Goal: Task Accomplishment & Management: Use online tool/utility

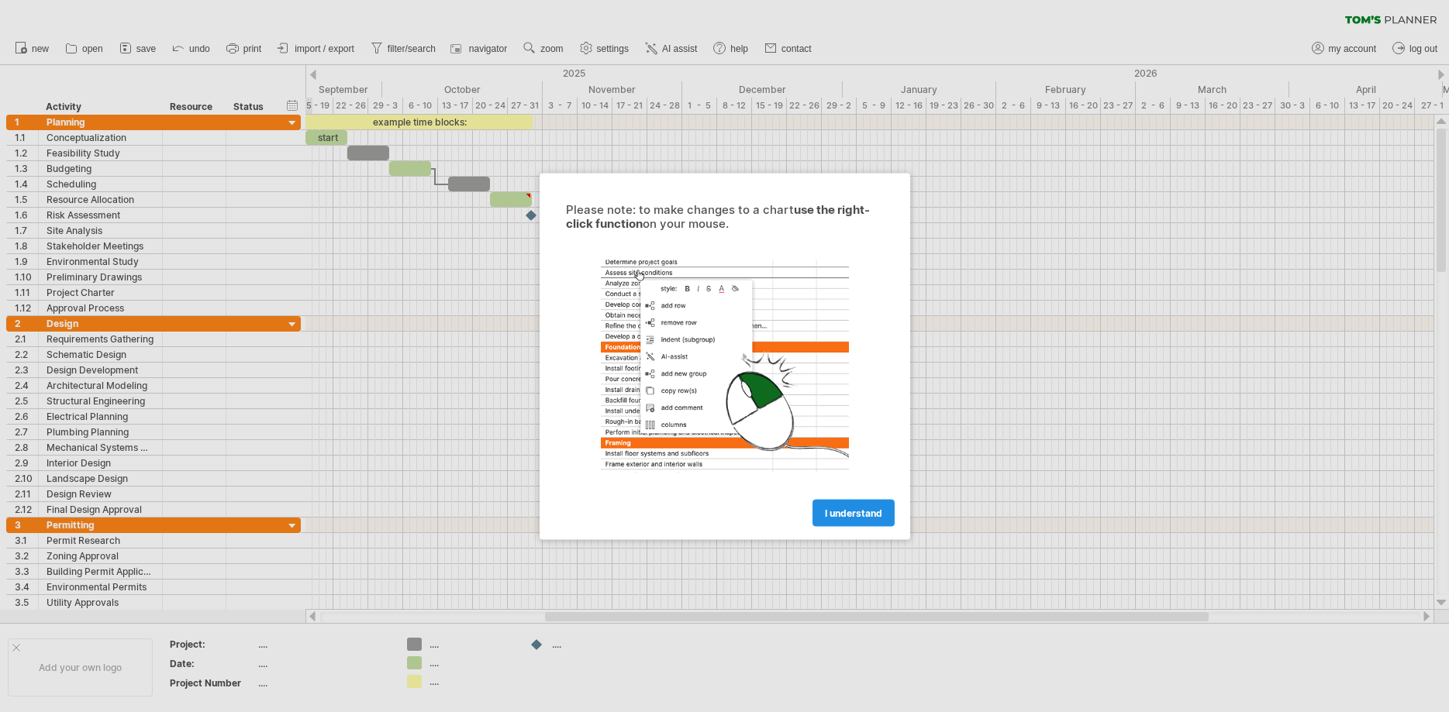
click at [851, 507] on link "I understand" at bounding box center [853, 512] width 82 height 27
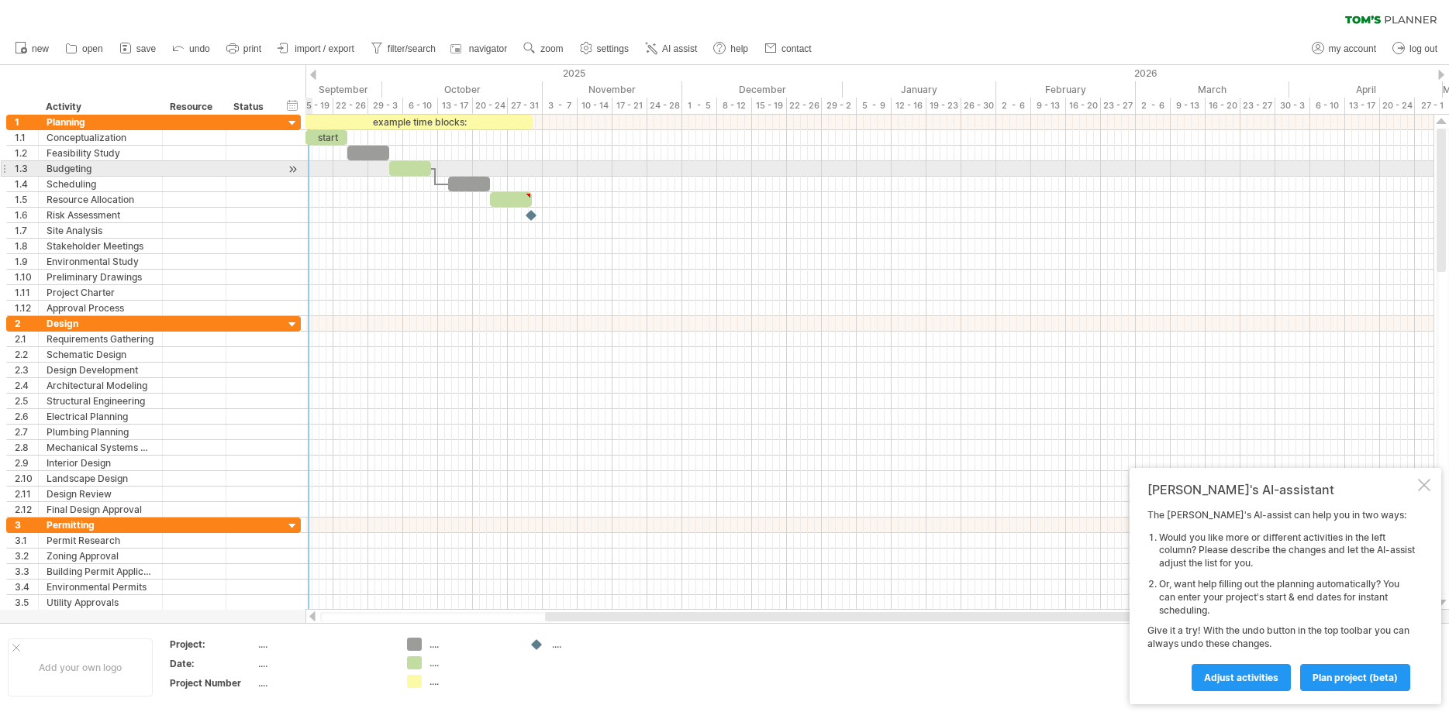
click at [291, 166] on div at bounding box center [292, 169] width 15 height 16
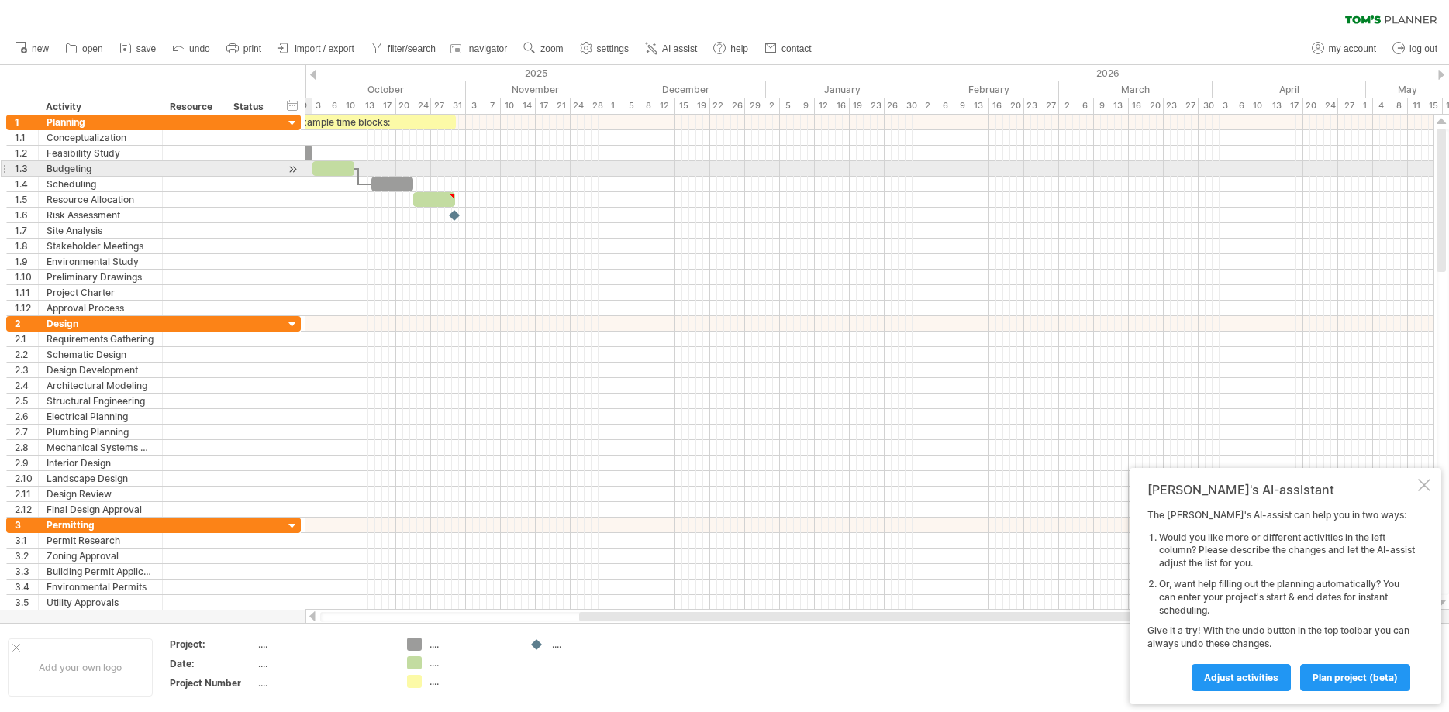
click at [292, 167] on div at bounding box center [292, 169] width 15 height 16
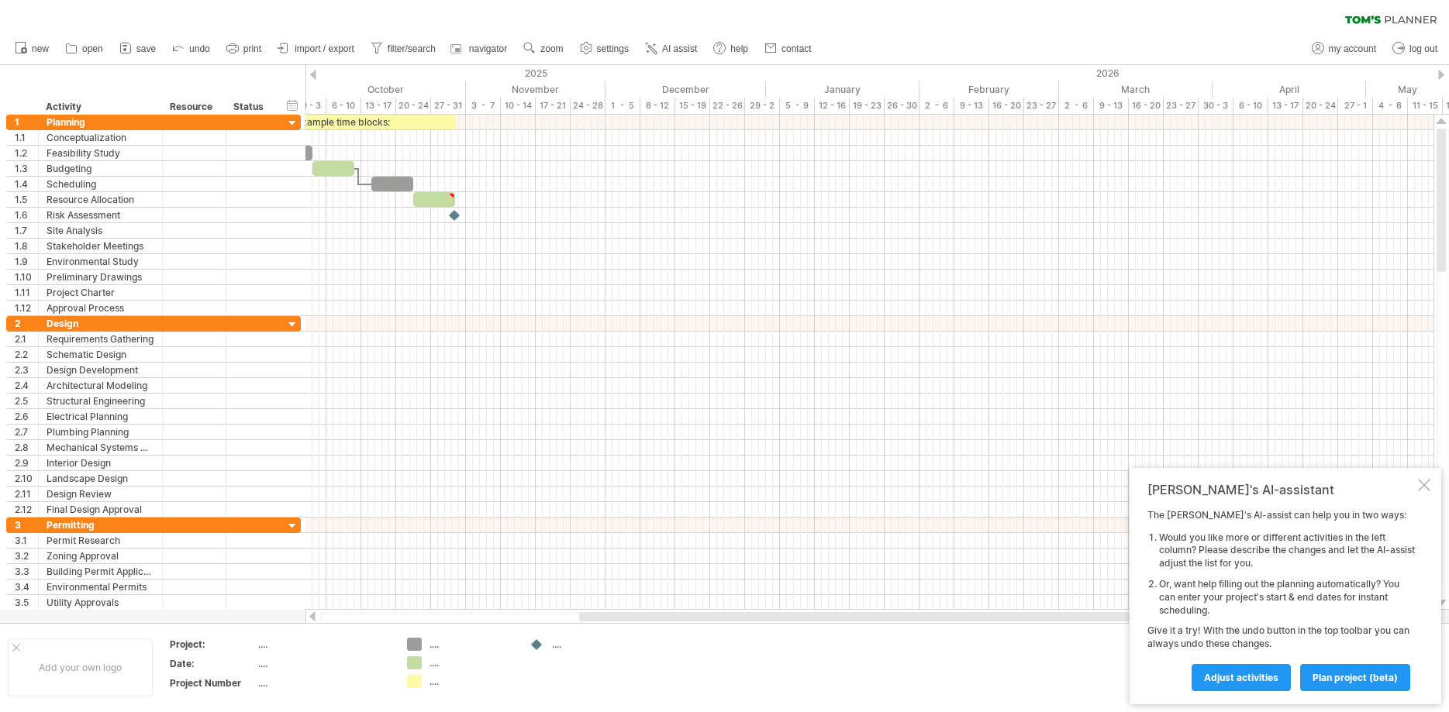
click at [313, 71] on div at bounding box center [313, 75] width 6 height 10
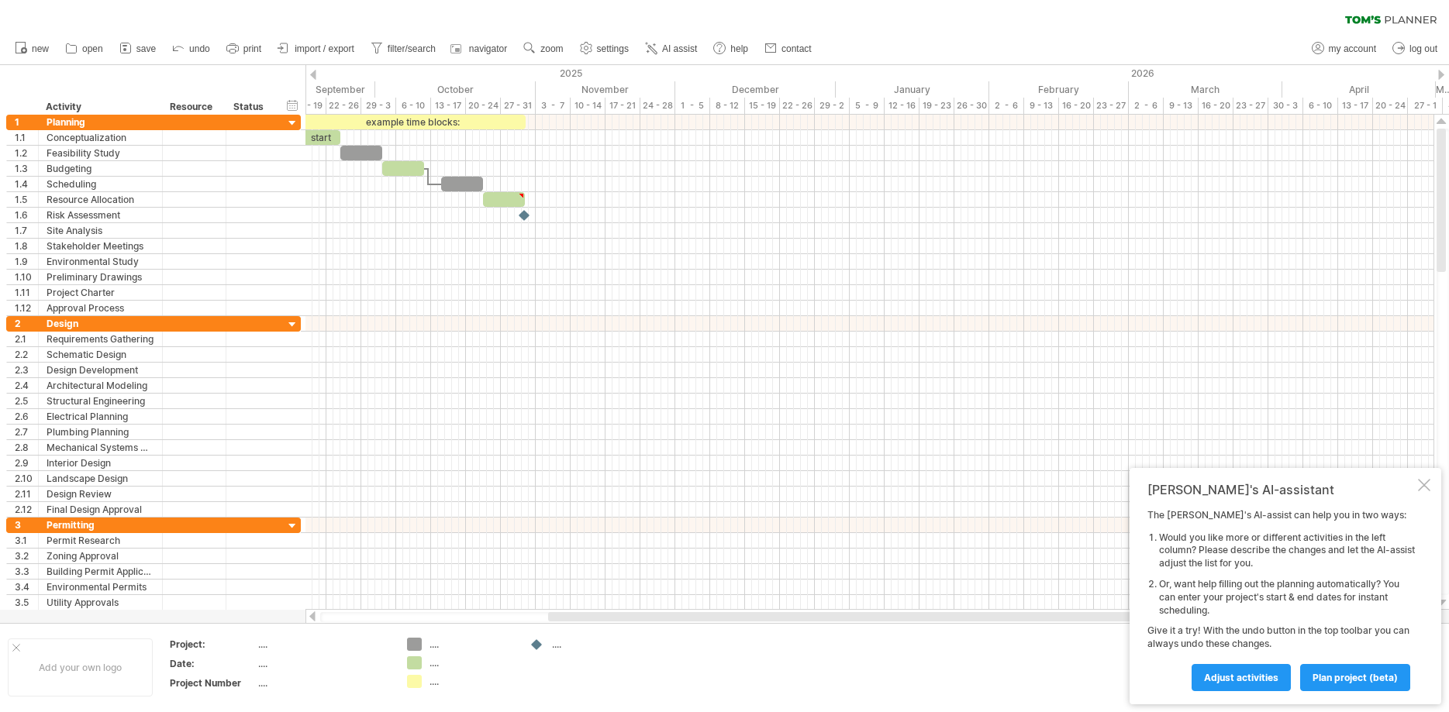
click at [313, 71] on div at bounding box center [313, 75] width 6 height 10
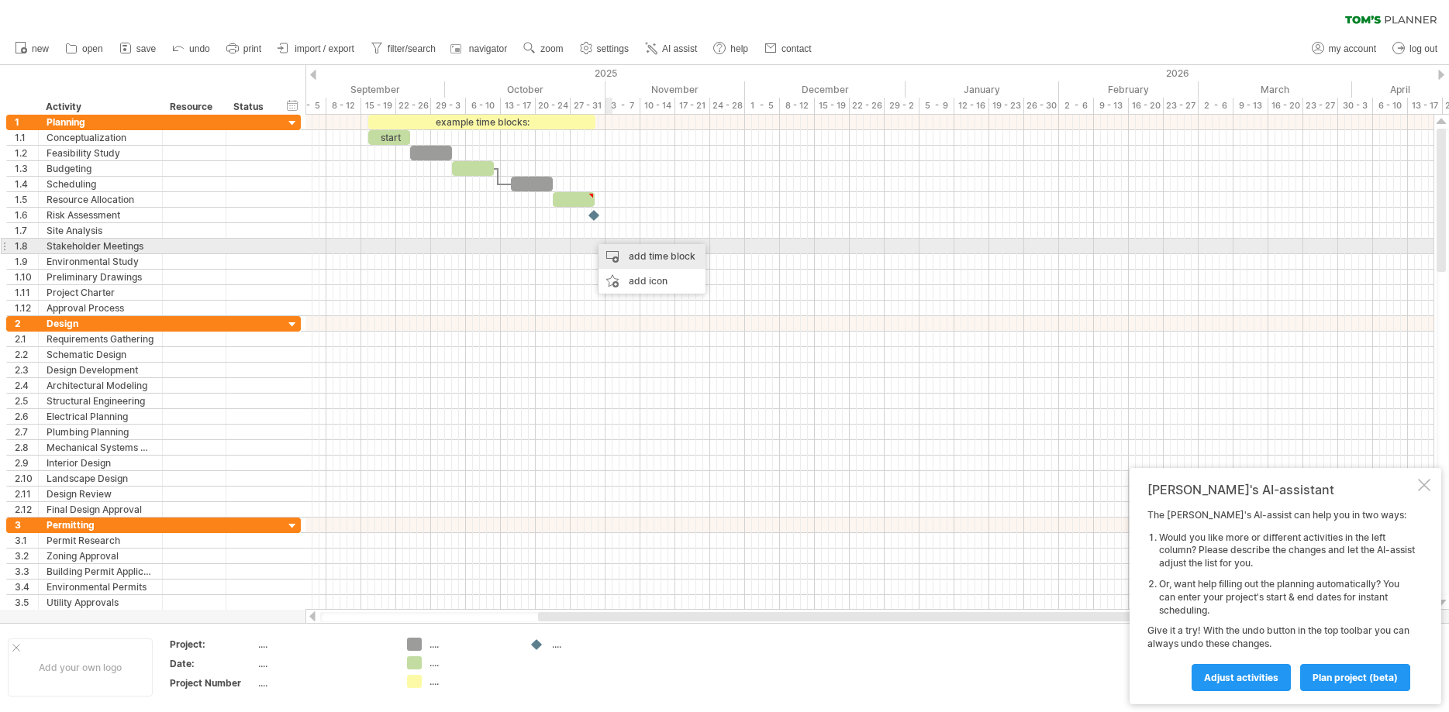
click at [629, 251] on div "add time block" at bounding box center [651, 256] width 107 height 25
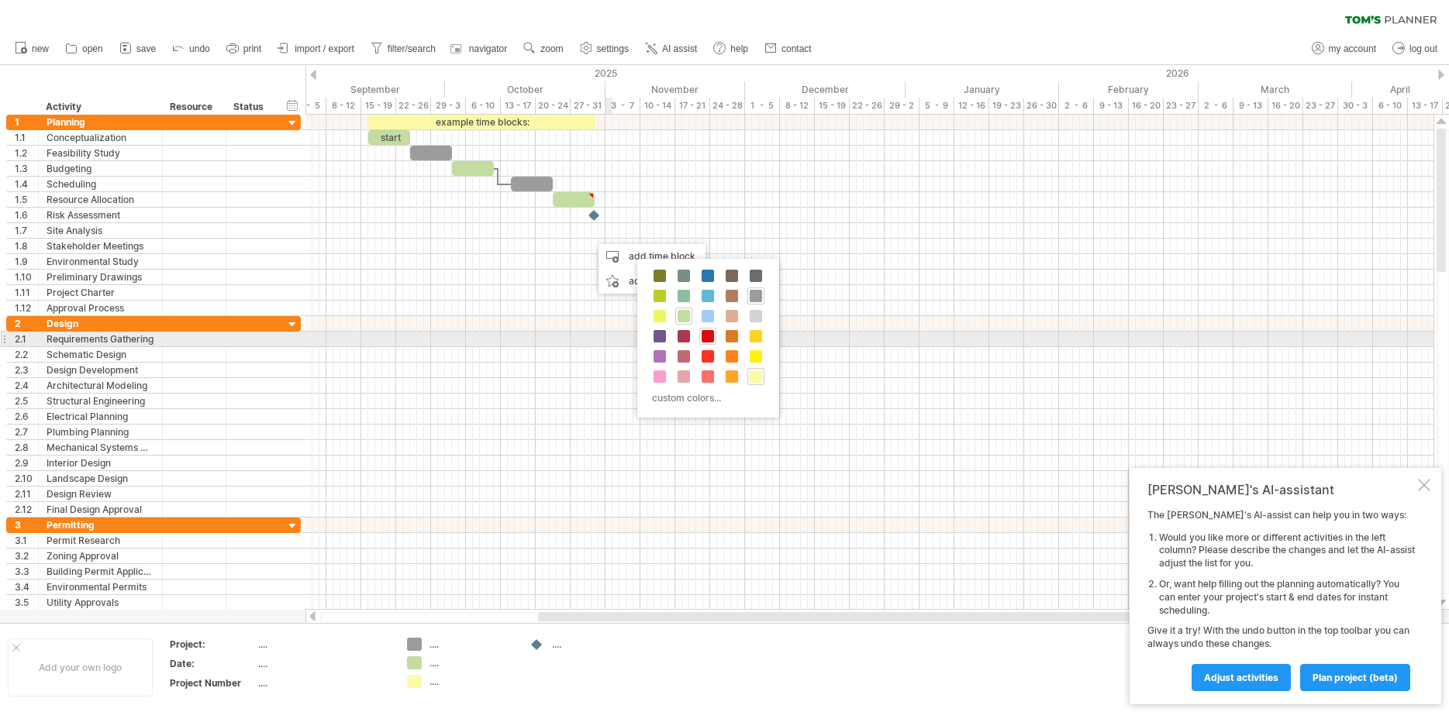
click at [709, 336] on span at bounding box center [708, 336] width 12 height 12
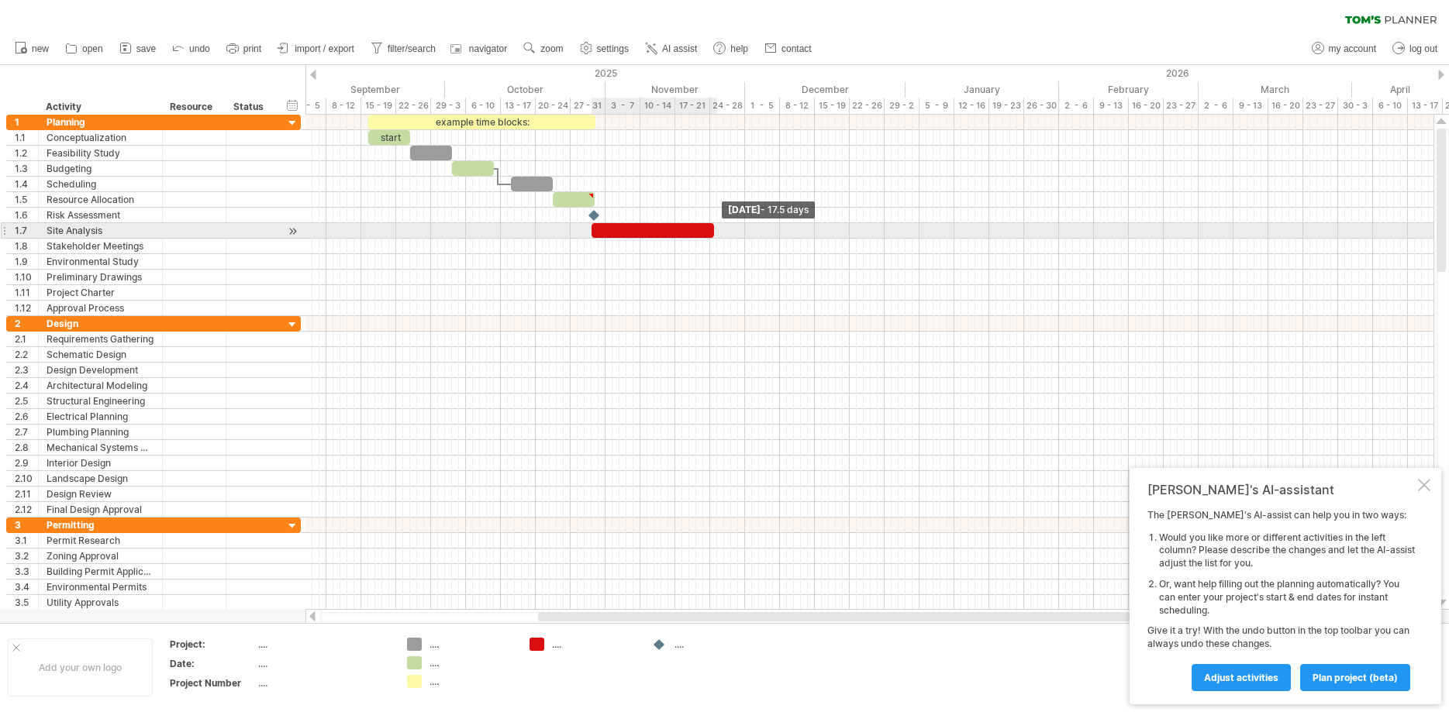
drag, startPoint x: 596, startPoint y: 235, endPoint x: 712, endPoint y: 228, distance: 116.5
click at [712, 228] on span at bounding box center [714, 230] width 6 height 15
click at [717, 229] on span at bounding box center [717, 230] width 6 height 15
click at [715, 229] on span at bounding box center [717, 230] width 6 height 15
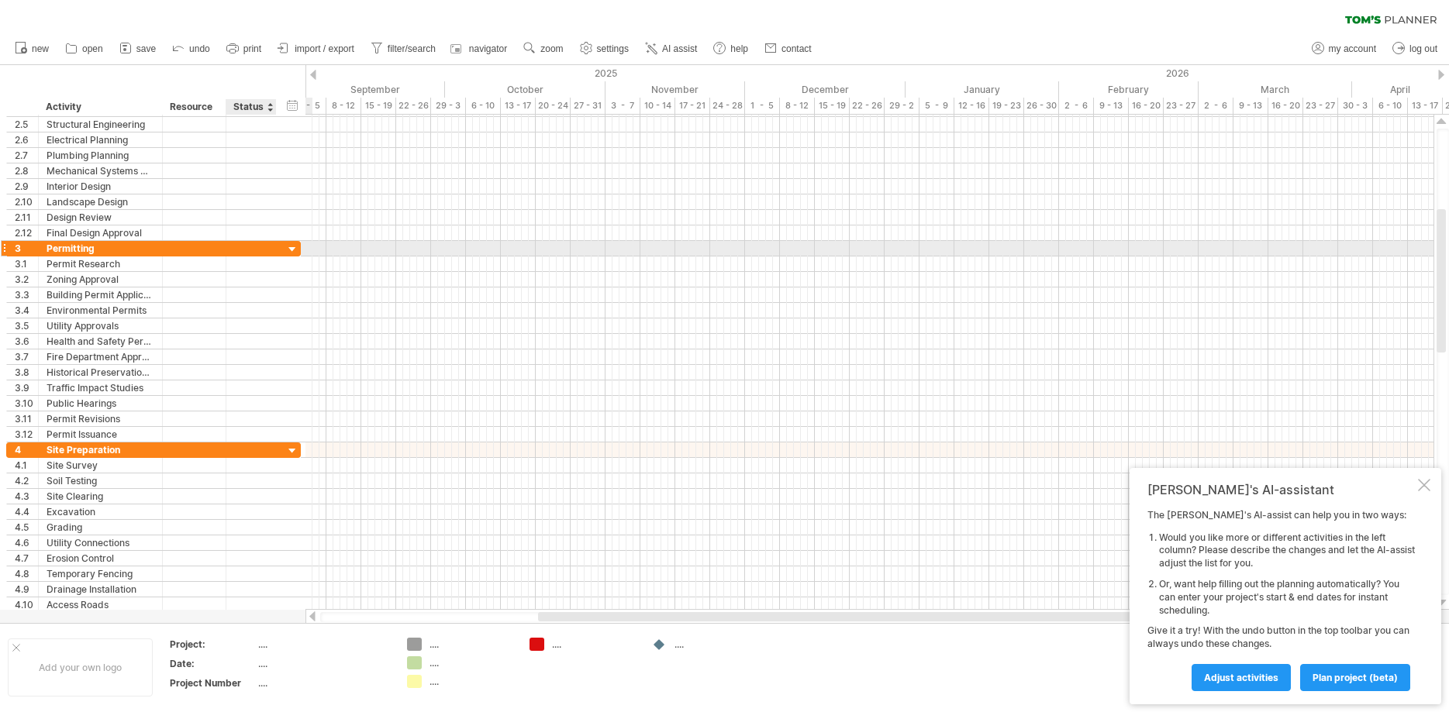
click at [293, 249] on div at bounding box center [292, 250] width 15 height 15
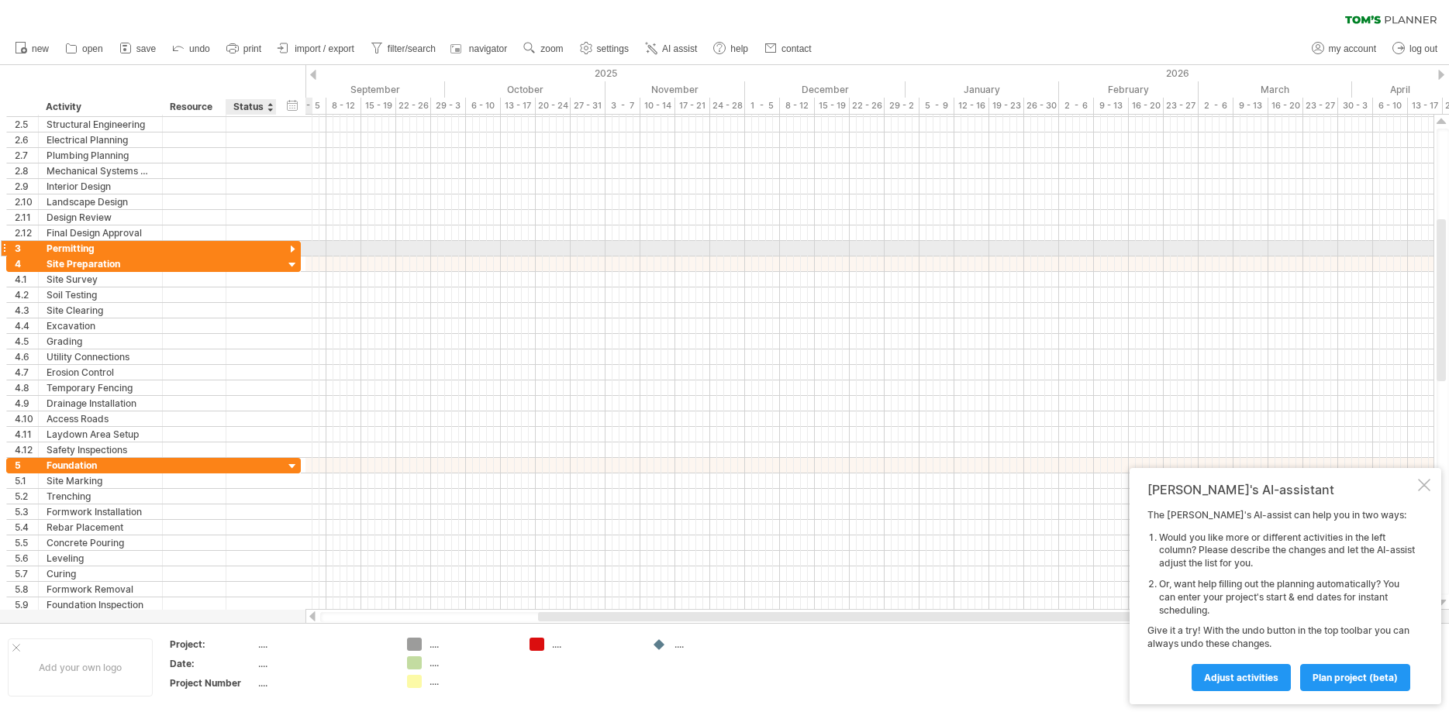
click at [293, 249] on div at bounding box center [292, 250] width 15 height 15
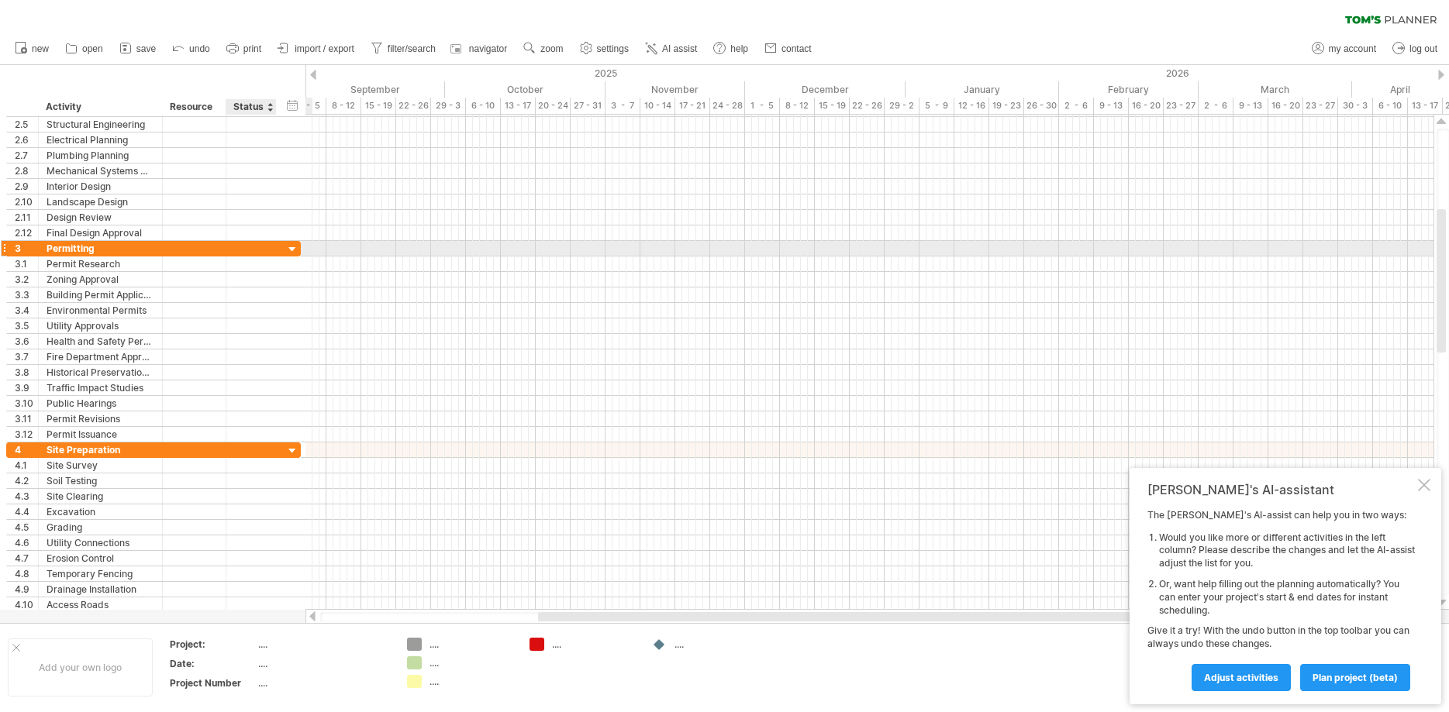
click at [293, 249] on div at bounding box center [292, 250] width 15 height 15
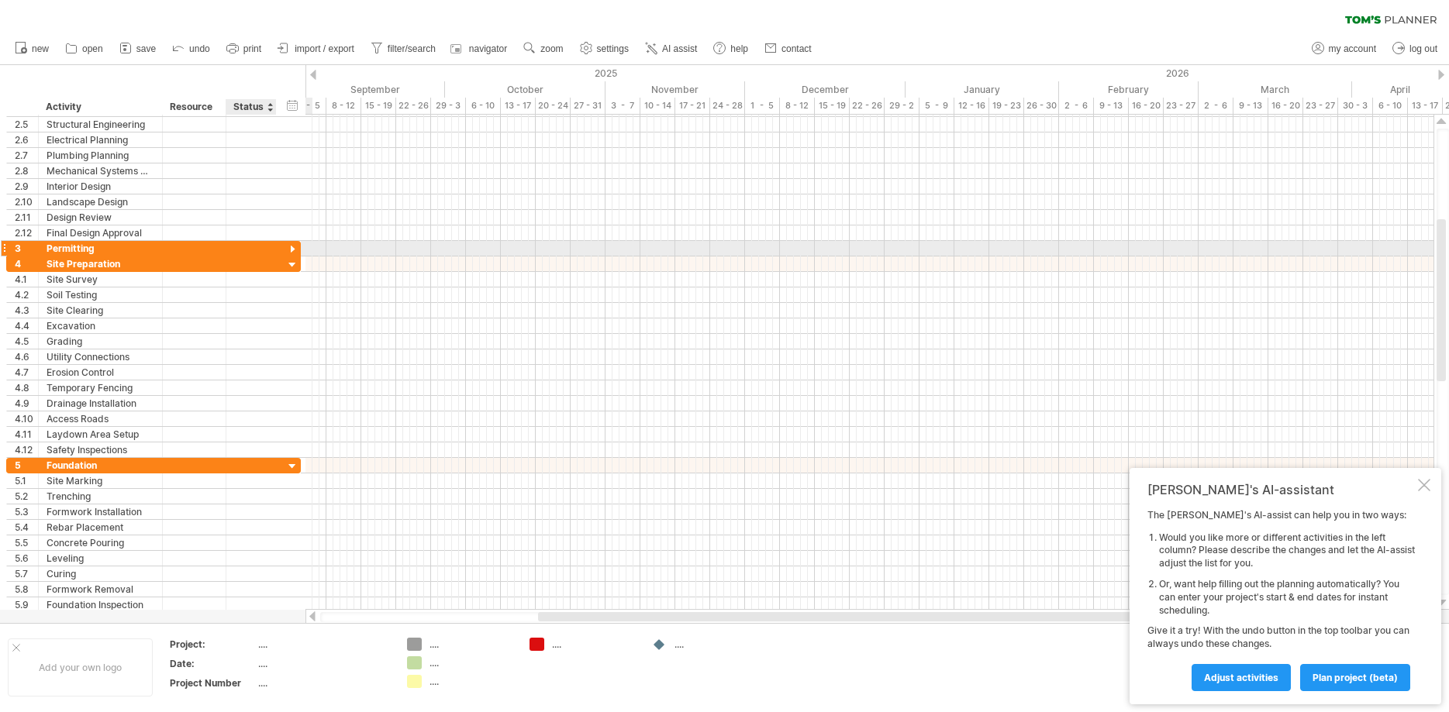
click at [293, 249] on div at bounding box center [292, 250] width 15 height 15
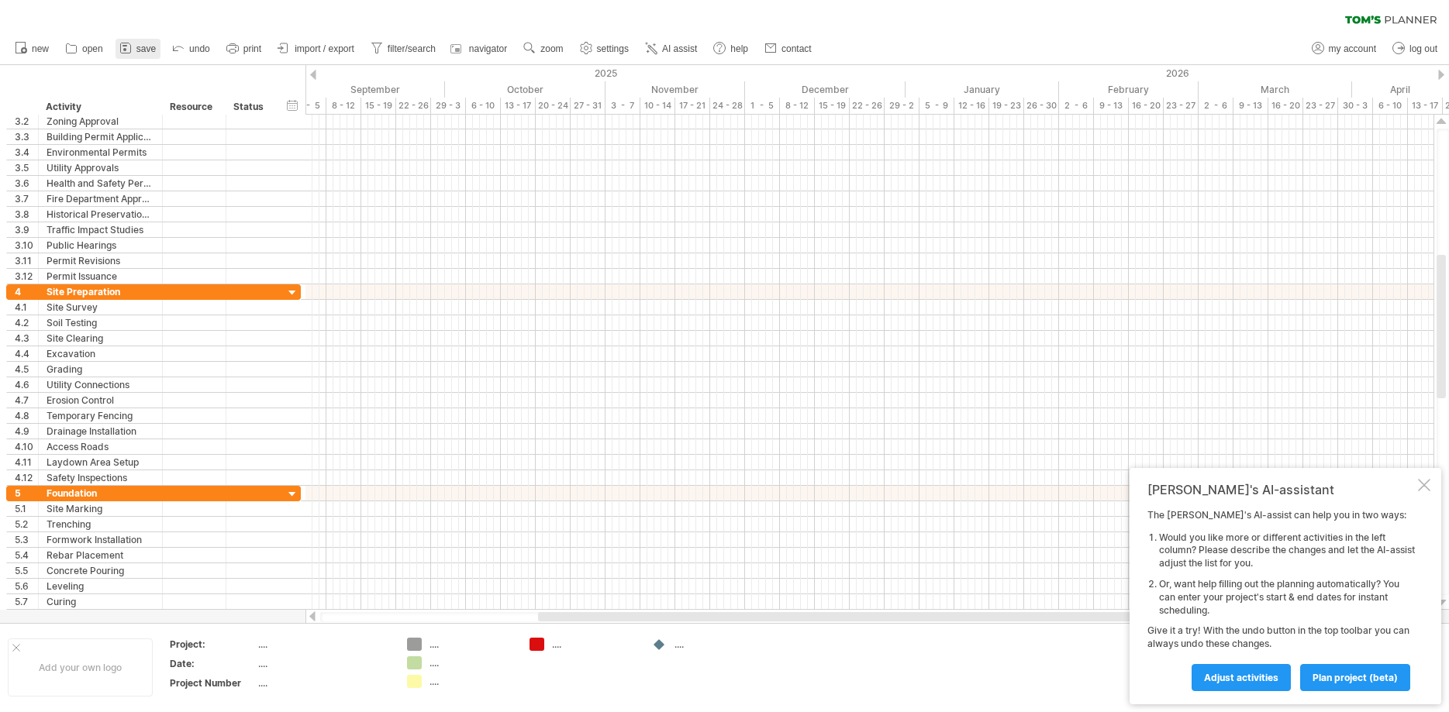
click at [146, 48] on span "save" at bounding box center [145, 48] width 19 height 11
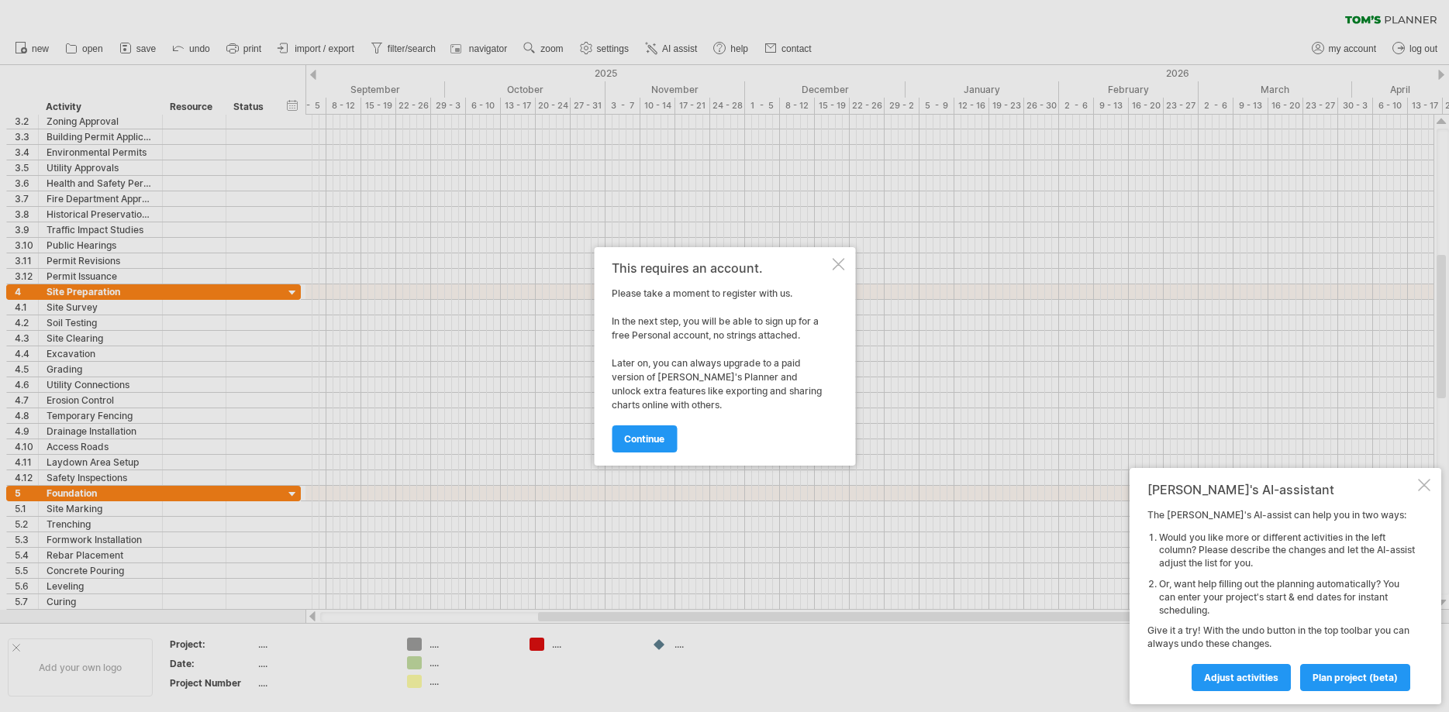
click at [838, 262] on div at bounding box center [838, 264] width 12 height 12
